Goal: Task Accomplishment & Management: Use online tool/utility

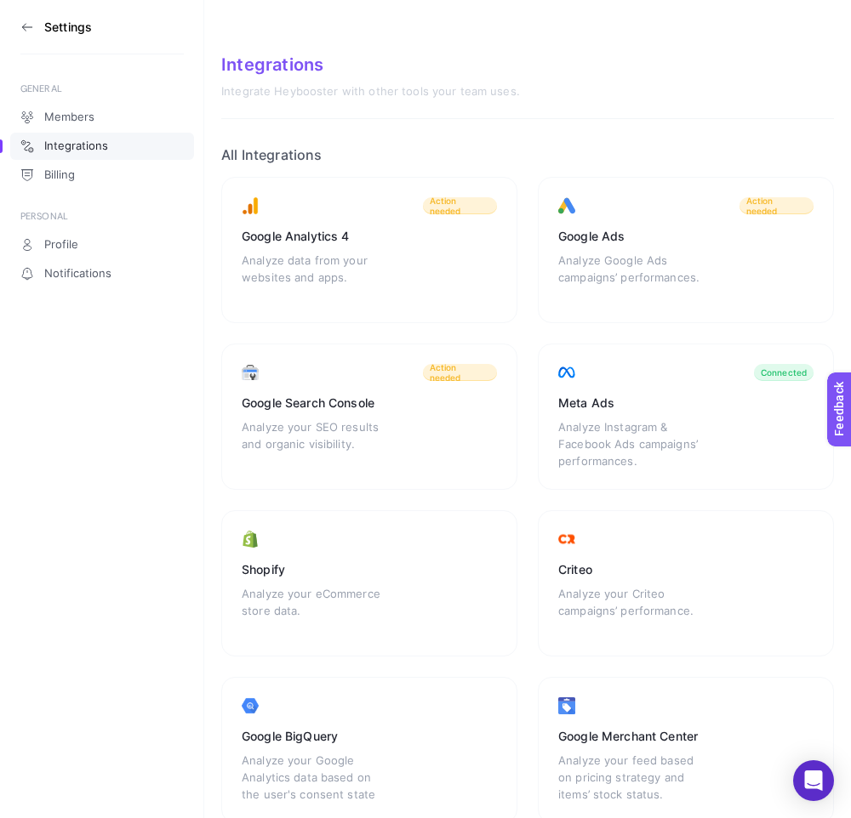
click at [21, 22] on icon at bounding box center [27, 27] width 14 height 14
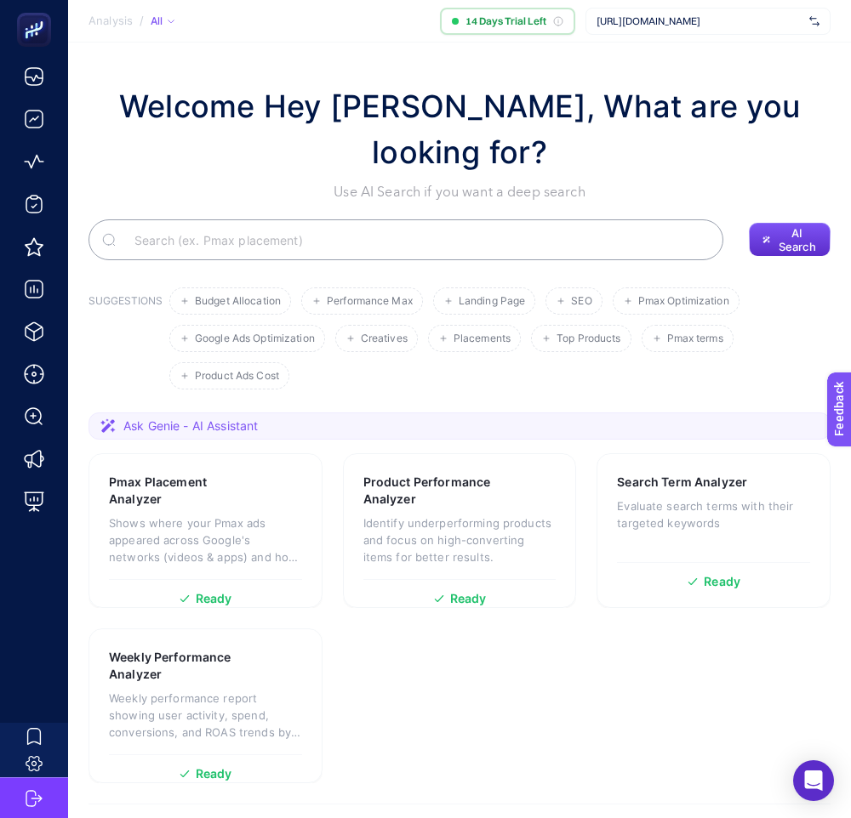
click at [755, 11] on div "[URL][DOMAIN_NAME]" at bounding box center [707, 21] width 245 height 27
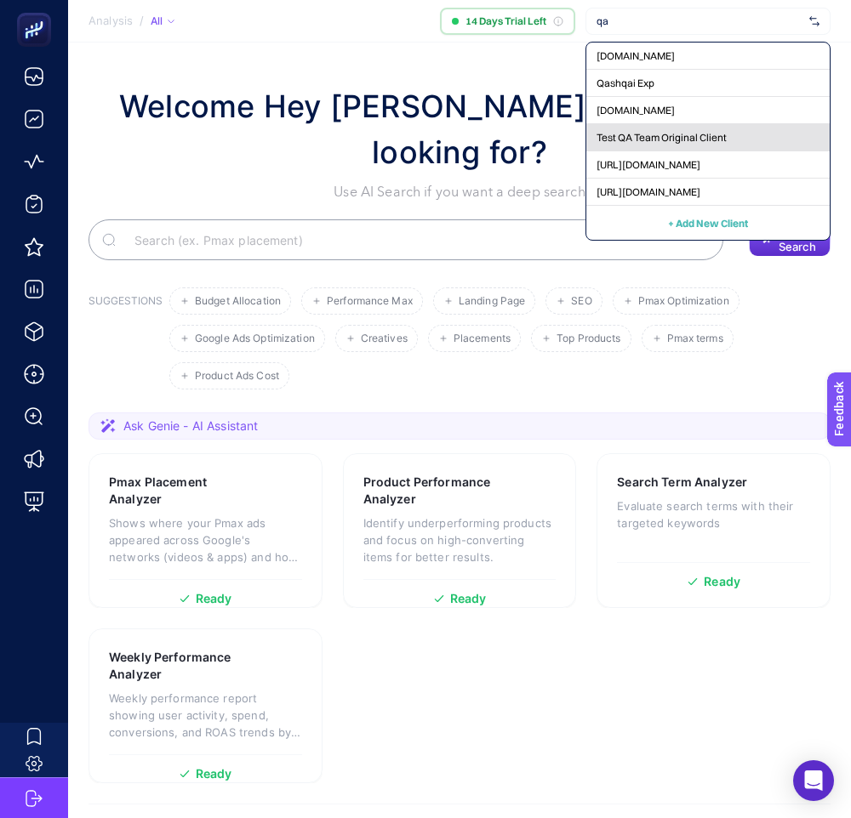
type input "qa"
click at [676, 138] on span "Test QA Team Original Client" at bounding box center [661, 138] width 130 height 14
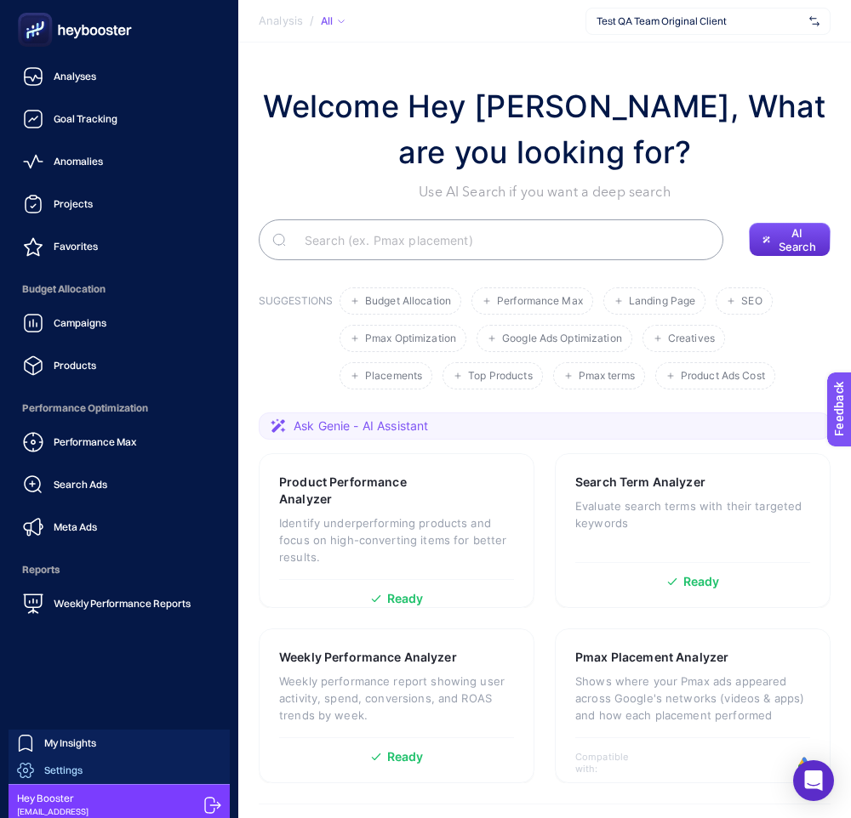
click at [106, 776] on link "Settings" at bounding box center [119, 770] width 221 height 27
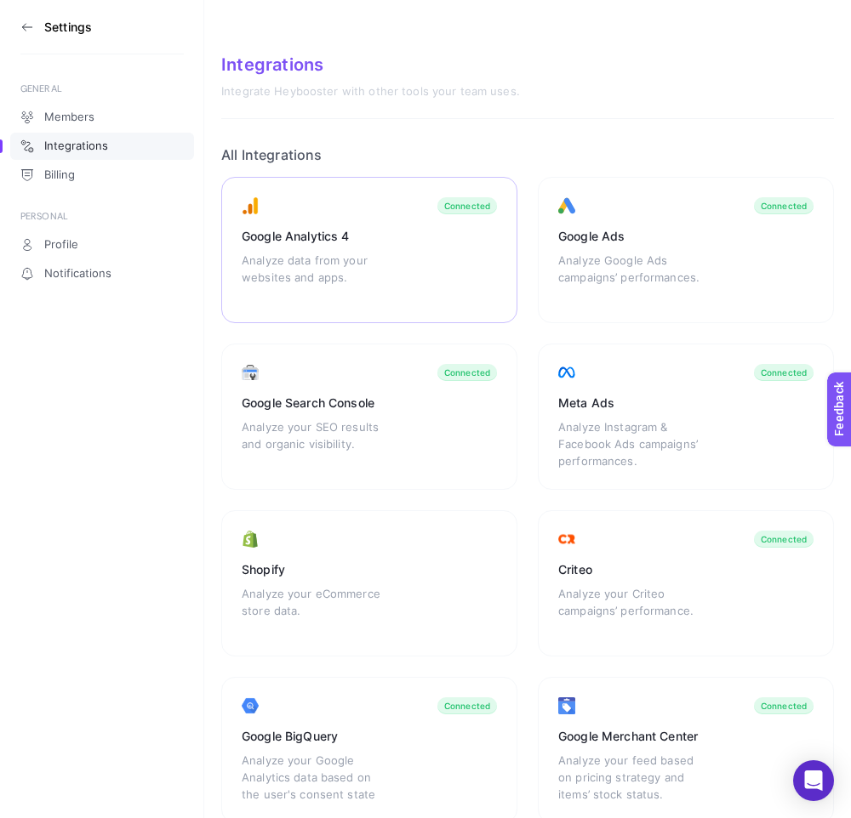
click at [538, 256] on div "Google Analytics 4 Analyze data from your websites and apps. Connected" at bounding box center [686, 250] width 296 height 146
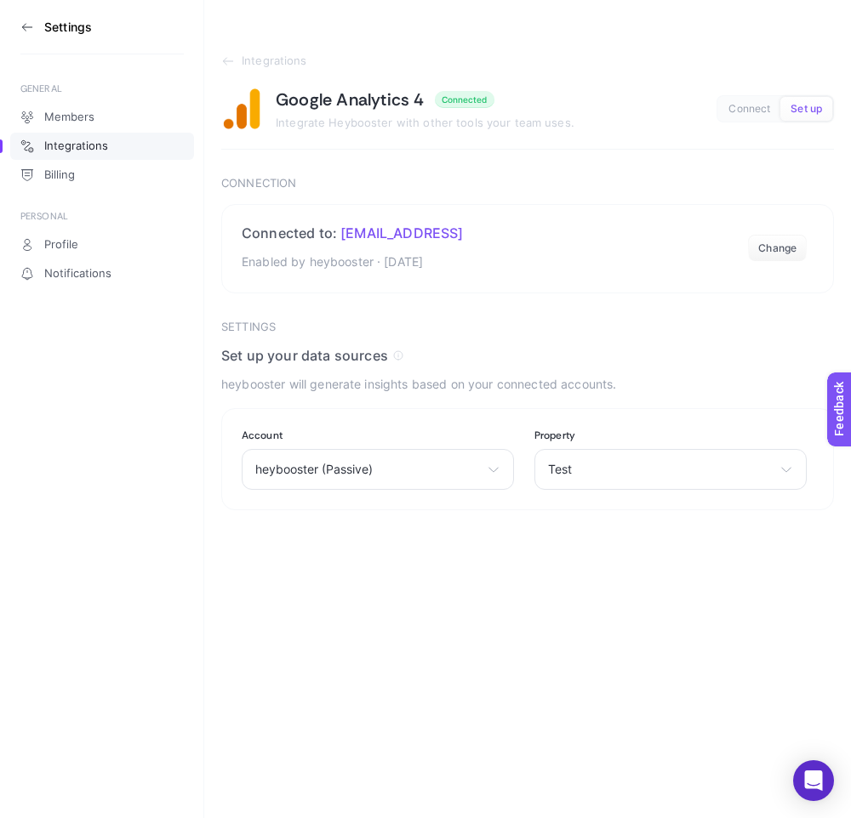
click at [780, 100] on button "Connect" at bounding box center [806, 109] width 52 height 24
click at [802, 118] on button "Set up" at bounding box center [806, 109] width 52 height 24
click at [586, 462] on div "Test Test Test App Shopify App - GA4 heybooster Slack App - GA4" at bounding box center [670, 469] width 272 height 41
click at [570, 541] on span "Test" at bounding box center [561, 545] width 24 height 14
click at [296, 541] on section "Settings Set up your data sources heybooster will generate insights based on yo…" at bounding box center [527, 447] width 612 height 252
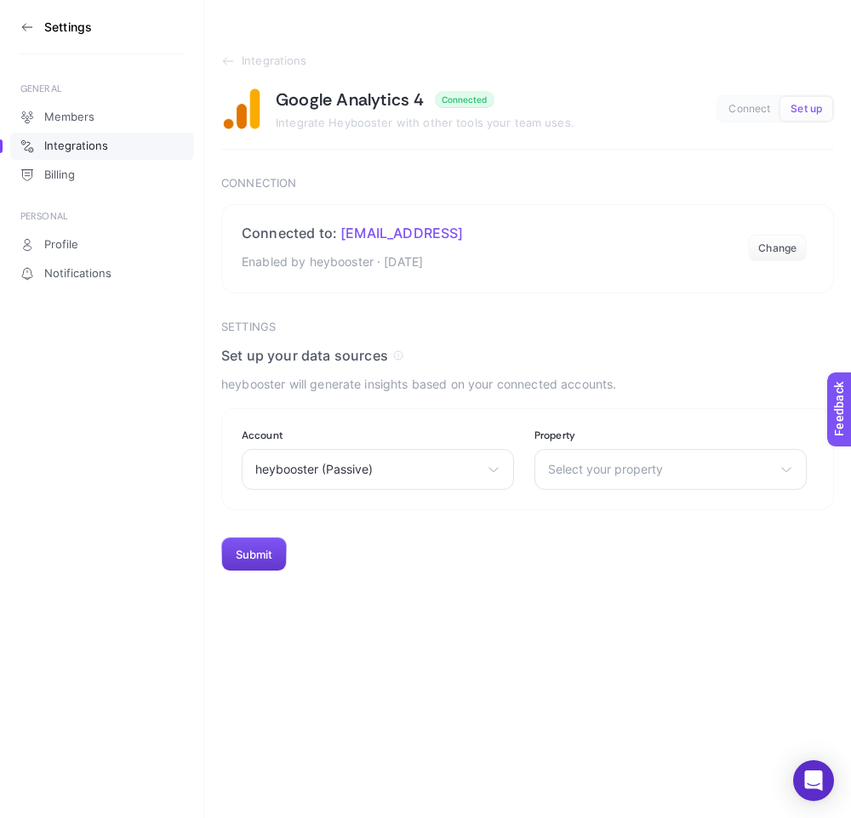
click at [275, 553] on button "Submit" at bounding box center [253, 555] width 65 height 34
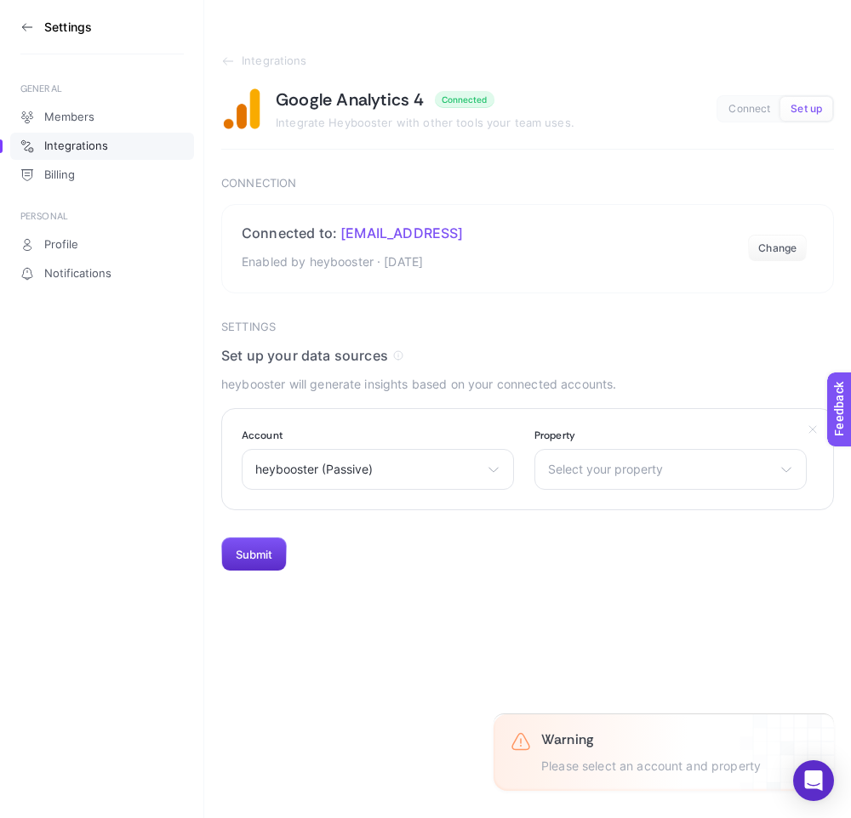
click at [465, 431] on label "Account" at bounding box center [378, 436] width 272 height 14
click at [419, 457] on div "heybooster (Passive) heybooster (Passive) test-heybooster heybooster (active)" at bounding box center [378, 469] width 272 height 41
click at [336, 546] on span "heybooster (Passive)" at bounding box center [314, 545] width 117 height 14
click at [253, 558] on button "Submit" at bounding box center [253, 555] width 65 height 34
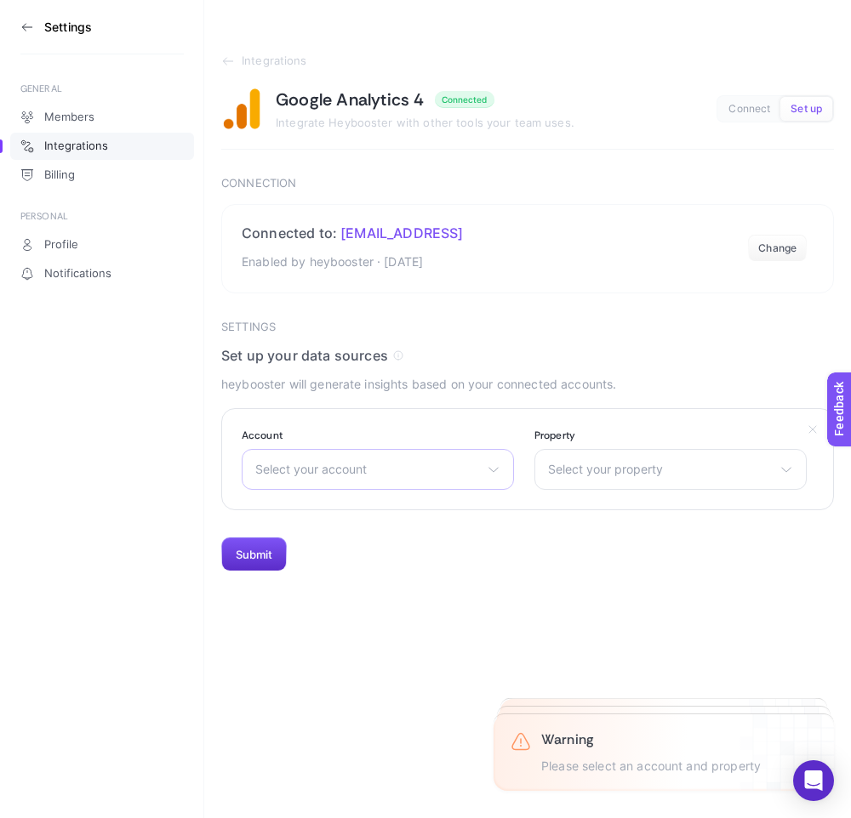
click at [457, 480] on div "Select your account heybooster (Passive) test-heybooster heybooster (active)" at bounding box center [378, 469] width 272 height 41
click at [386, 558] on li "heybooster (Passive)" at bounding box center [378, 571] width 264 height 27
click at [675, 478] on div "Select your property Test Test App Shopify App - GA4 heybooster Slack App - GA4" at bounding box center [670, 469] width 272 height 41
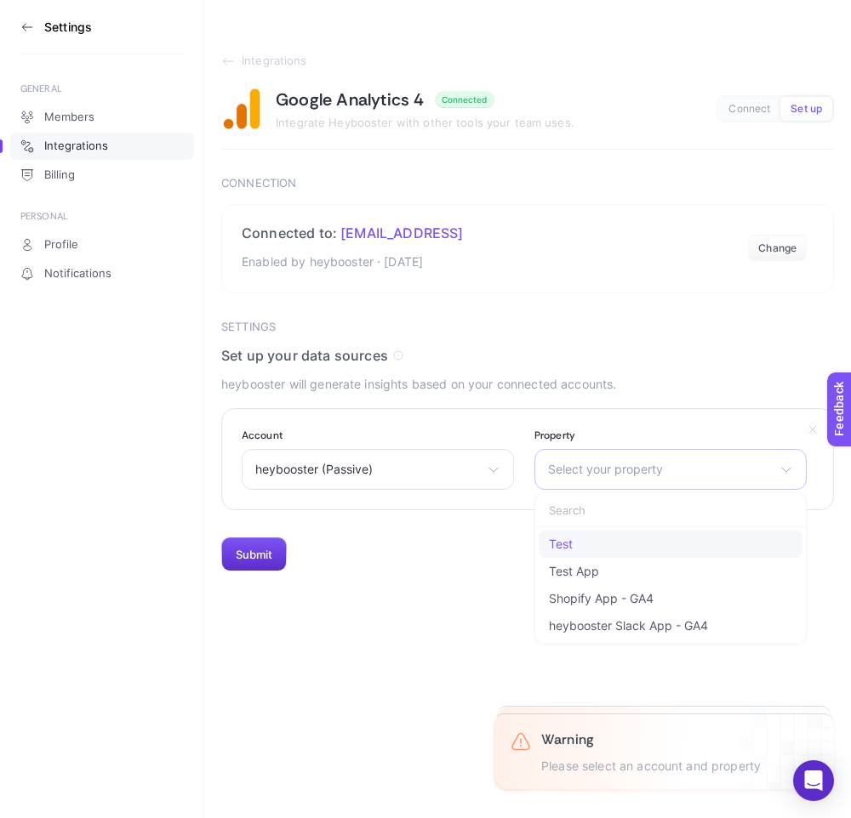
click at [577, 537] on li "Test" at bounding box center [670, 544] width 264 height 27
click at [250, 564] on button "Submit" at bounding box center [253, 555] width 65 height 34
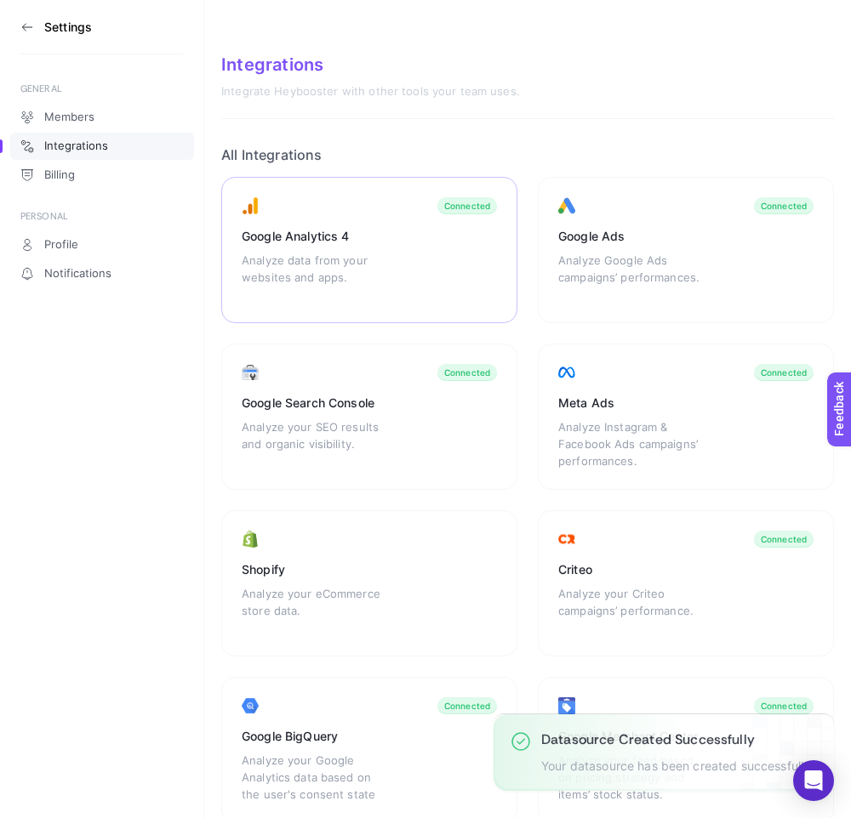
click at [538, 261] on div "Google Analytics 4 Analyze data from your websites and apps. Connected" at bounding box center [686, 250] width 296 height 146
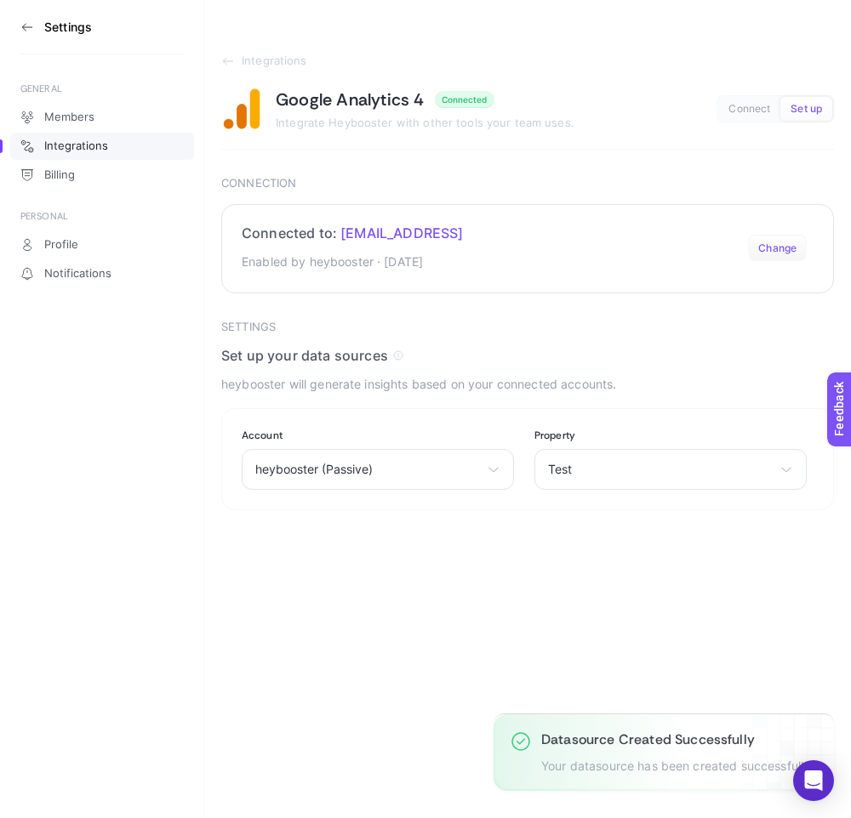
click at [767, 239] on button "Change" at bounding box center [777, 248] width 59 height 27
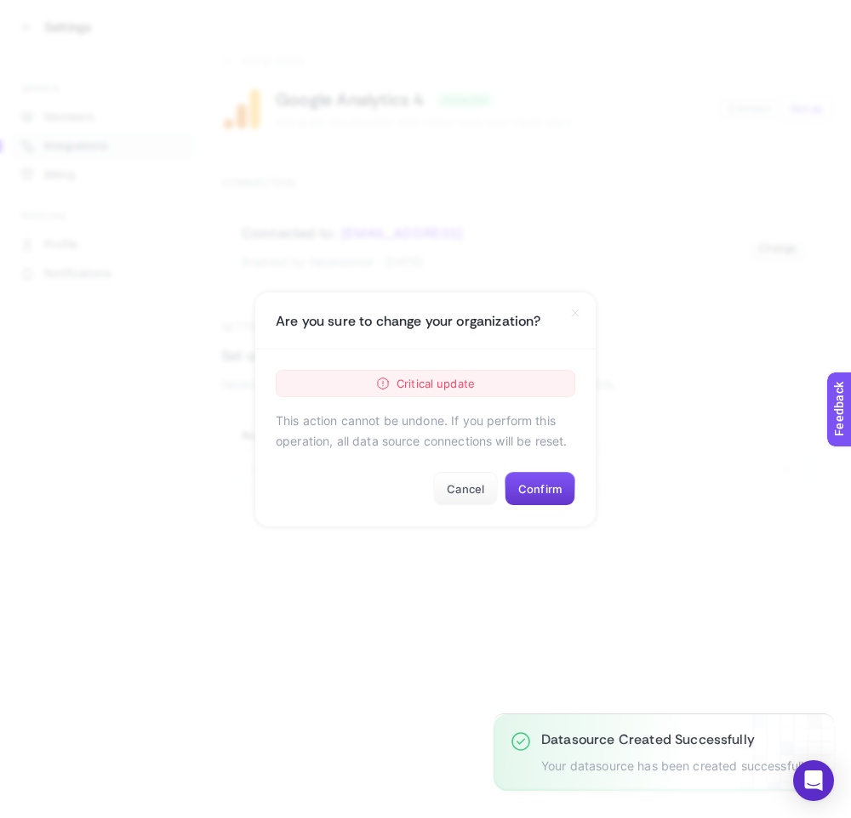
click at [548, 473] on button "Confirm" at bounding box center [539, 489] width 71 height 34
